Goal: Find specific page/section: Find specific page/section

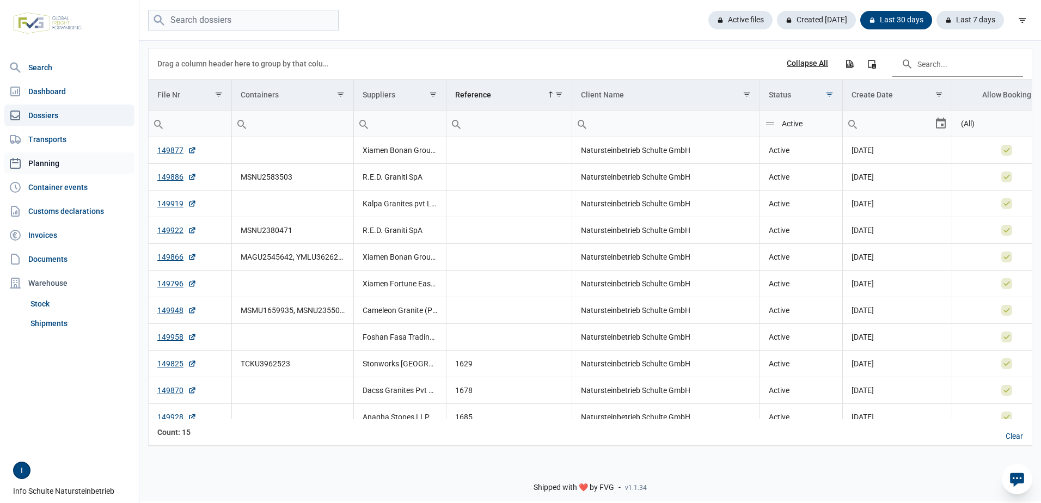
click at [47, 162] on link "Planning" at bounding box center [69, 163] width 130 height 22
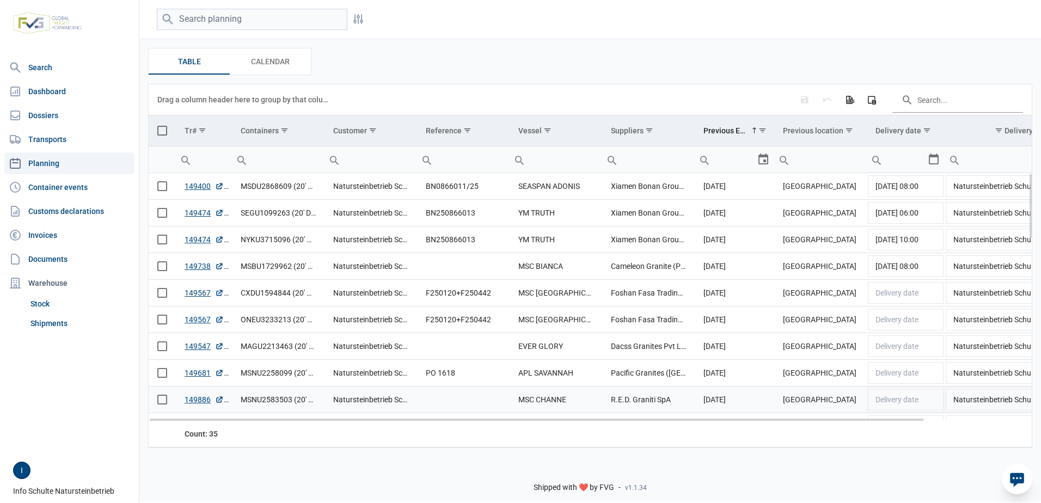
click at [265, 401] on td "MSNU2583503 (20' DV)" at bounding box center [278, 400] width 93 height 27
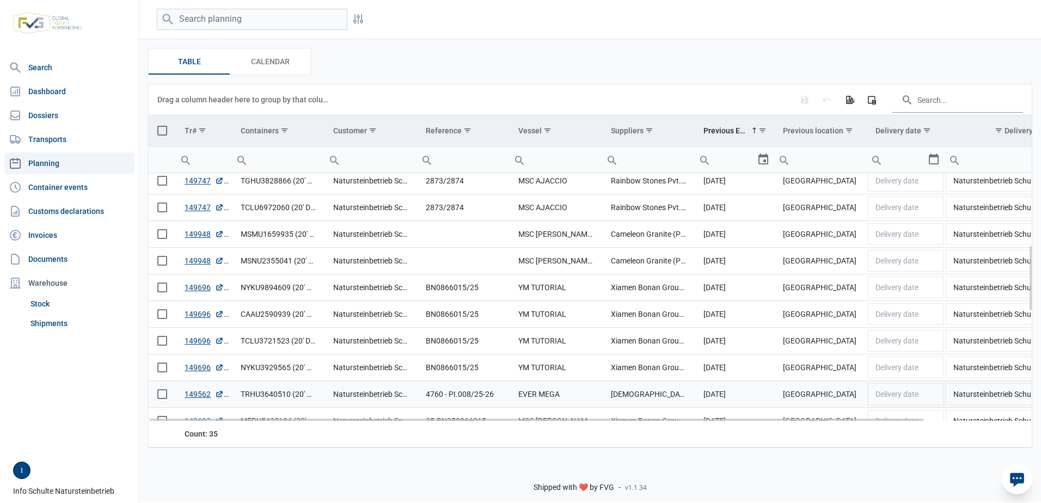
scroll to position [327, 0]
click at [268, 395] on td "MSMU2839839 (20' DV)" at bounding box center [278, 393] width 93 height 27
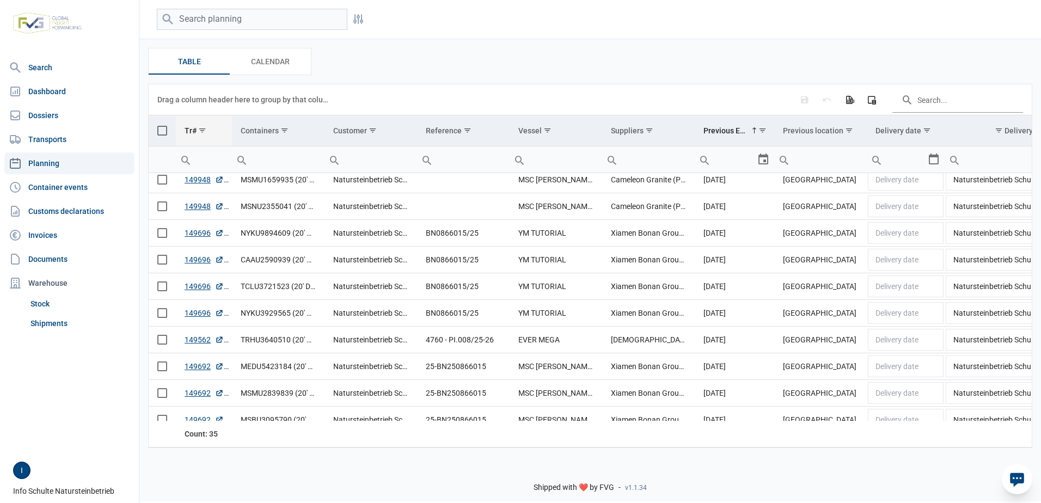
click at [202, 131] on span "Show filter options for column 'Tr#'" at bounding box center [202, 130] width 8 height 8
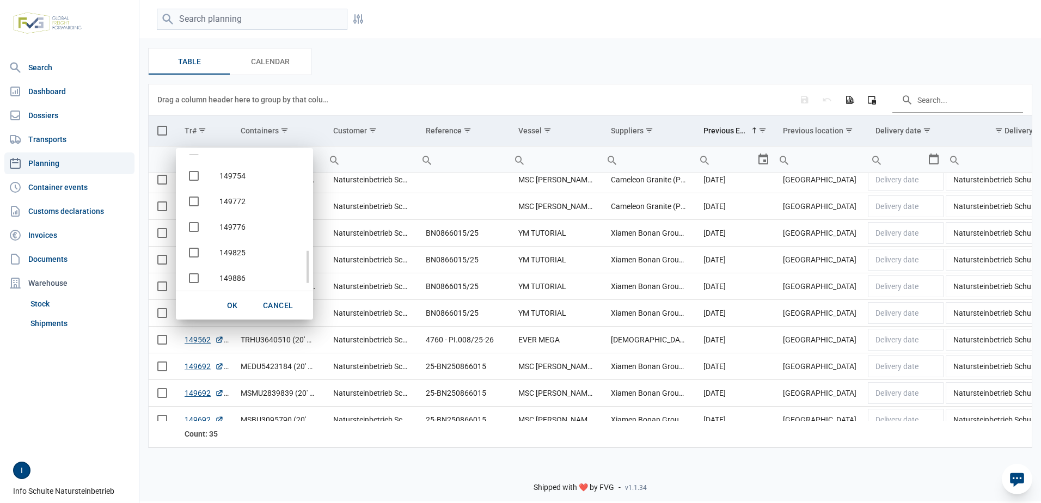
scroll to position [408, 0]
click at [231, 306] on span "OK" at bounding box center [232, 305] width 11 height 9
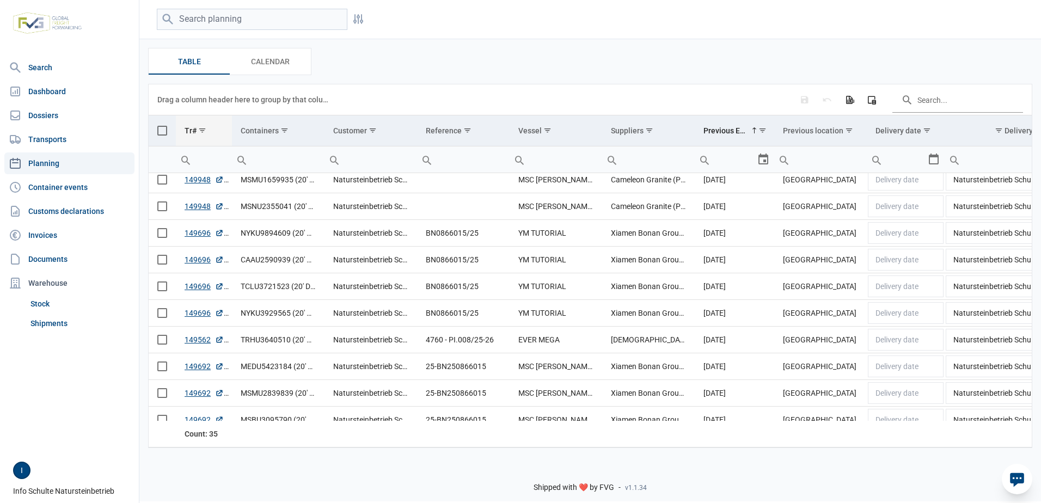
click at [190, 132] on div "Tr#" at bounding box center [191, 130] width 12 height 9
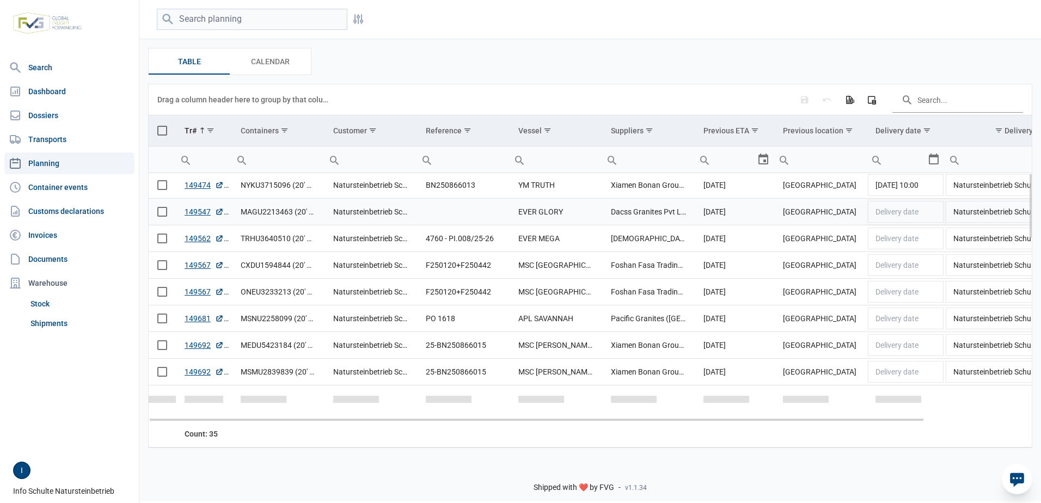
scroll to position [0, 0]
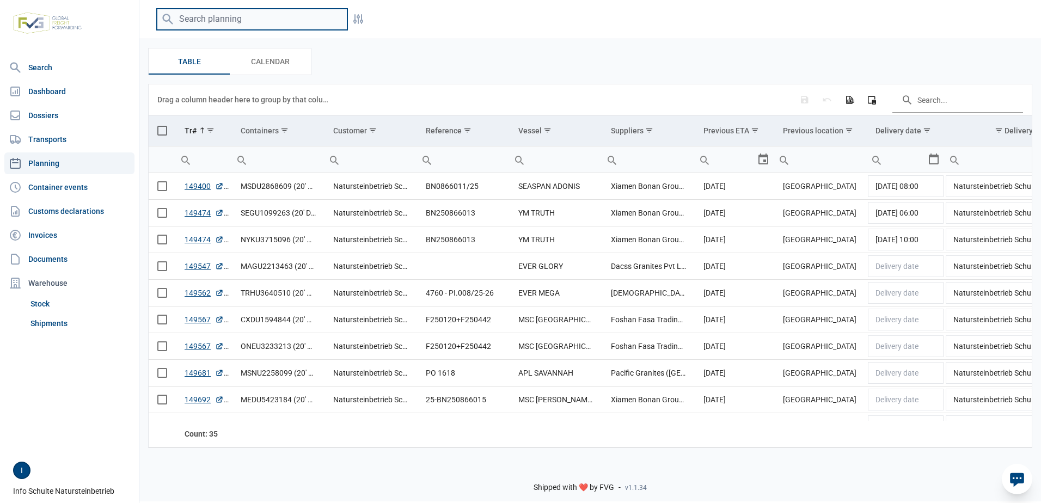
click at [229, 18] on input "search" at bounding box center [252, 19] width 191 height 21
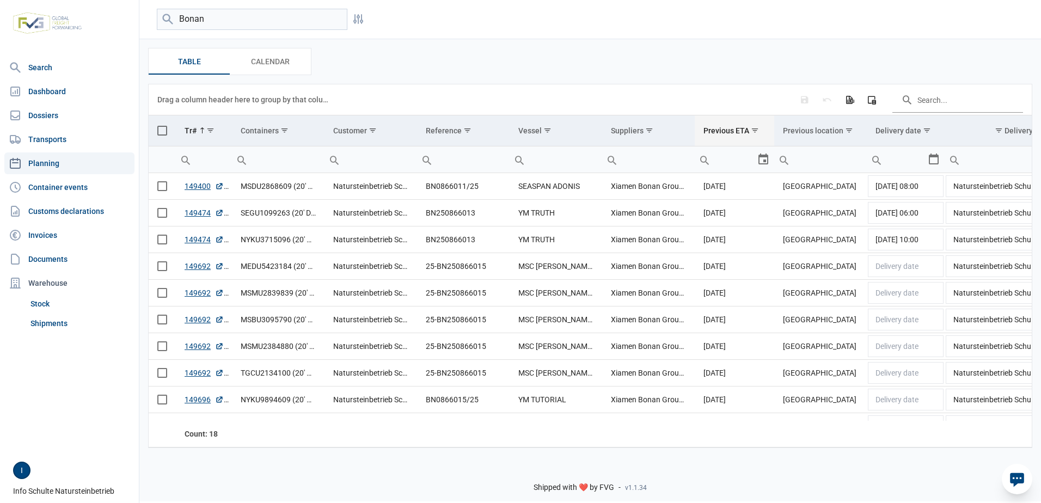
click at [734, 131] on div "Previous ETA" at bounding box center [727, 130] width 46 height 9
drag, startPoint x: 225, startPoint y: 23, endPoint x: 148, endPoint y: 21, distance: 76.8
click at [148, 21] on div "Bonan Filters" at bounding box center [590, 19] width 902 height 21
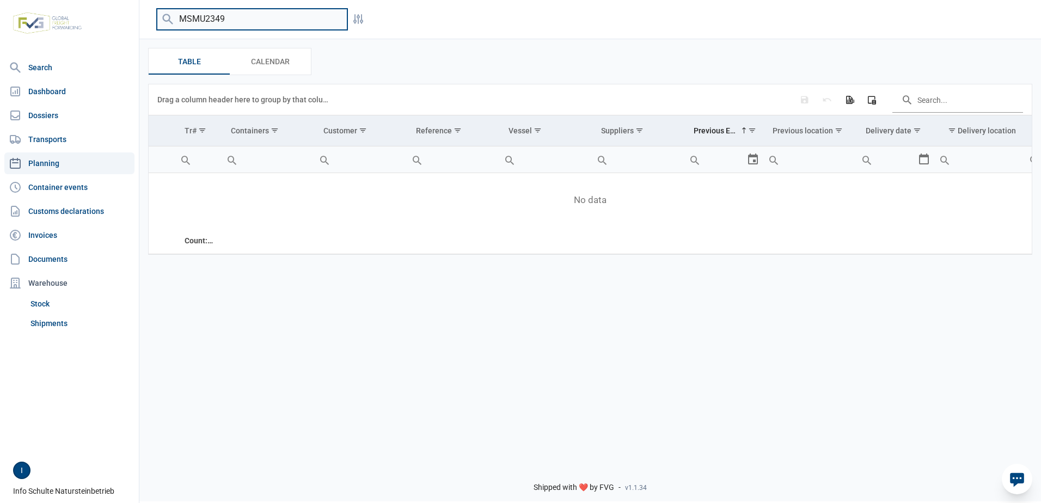
drag, startPoint x: 234, startPoint y: 17, endPoint x: 95, endPoint y: 23, distance: 139.0
click at [95, 23] on div "Search Dashboard Dossiers Transports Planning Container events Customs declarat…" at bounding box center [520, 249] width 1041 height 503
type input "EITU3138"
